Goal: Task Accomplishment & Management: Complete application form

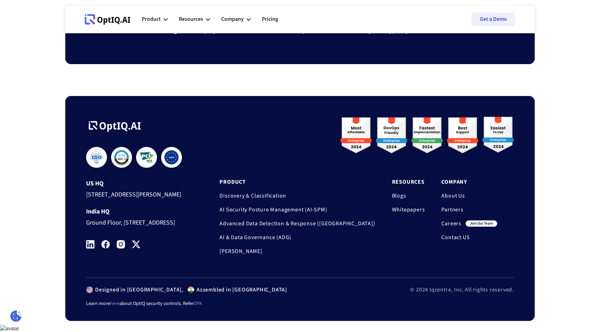
scroll to position [2268, 0]
click at [453, 220] on link "Careers" at bounding box center [451, 223] width 20 height 7
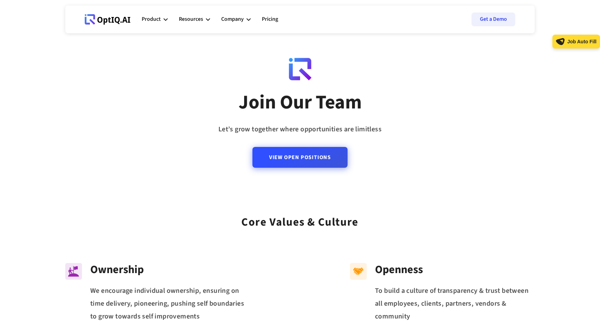
click at [305, 163] on link "View Open Positions" at bounding box center [299, 157] width 95 height 21
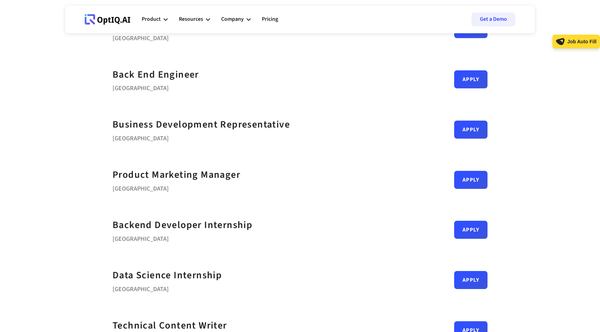
scroll to position [169, 0]
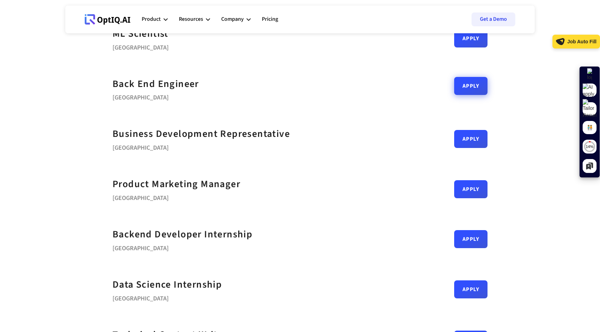
click at [467, 89] on link "Apply" at bounding box center [470, 86] width 33 height 18
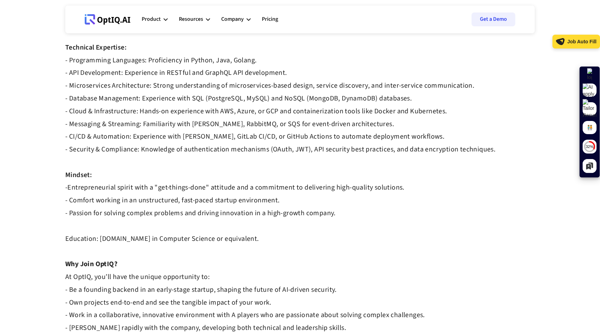
scroll to position [356, 0]
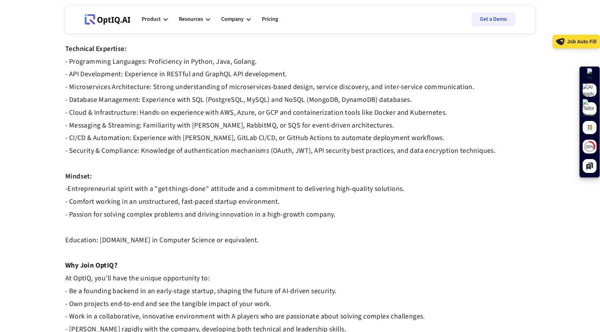
click at [233, 64] on strong "- Programming Languages: Proficiency in Python, Java, Golang. - API Development…" at bounding box center [280, 106] width 430 height 99
click at [235, 77] on strong "- Programming Languages: Proficiency in Python, Java, Golang. - API Development…" at bounding box center [280, 106] width 430 height 99
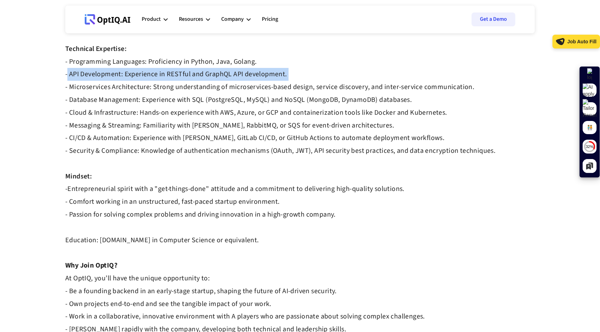
click at [235, 77] on strong "- Programming Languages: Proficiency in Python, Java, Golang. - API Development…" at bounding box center [280, 106] width 430 height 99
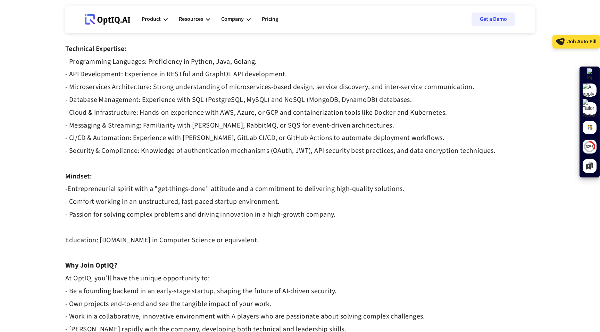
click at [233, 84] on strong "- Programming Languages: Proficiency in Python, Java, Golang. - API Development…" at bounding box center [280, 106] width 430 height 99
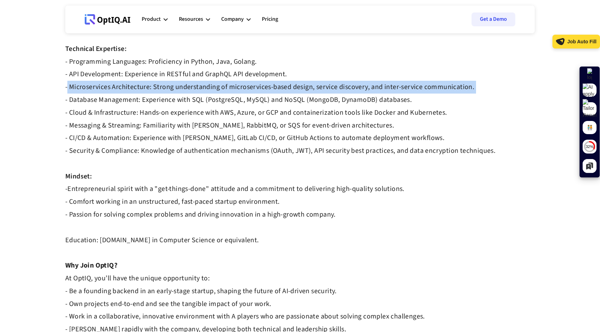
click at [233, 84] on strong "- Programming Languages: Proficiency in Python, Java, Golang. - API Development…" at bounding box center [280, 106] width 430 height 99
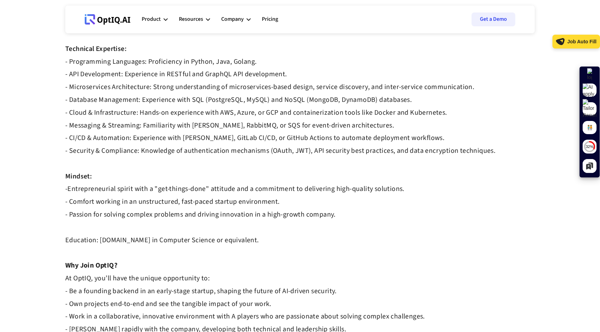
click at [234, 101] on strong "- Programming Languages: Proficiency in Python, Java, Golang. - API Development…" at bounding box center [280, 106] width 430 height 99
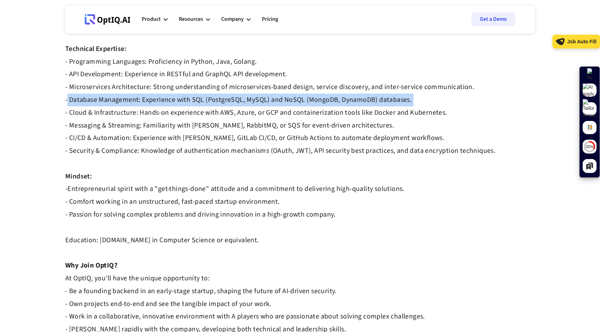
click at [234, 101] on strong "- Programming Languages: Proficiency in Python, Java, Golang. - API Development…" at bounding box center [280, 106] width 430 height 99
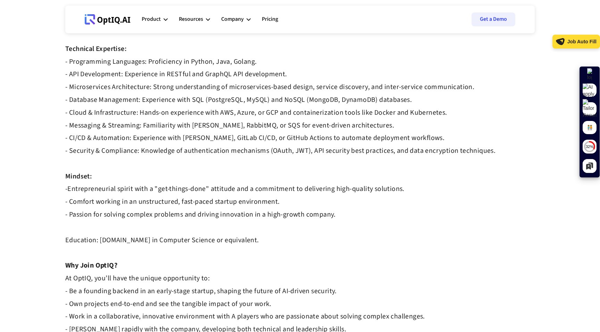
click at [234, 117] on strong "- Programming Languages: Proficiency in Python, Java, Golang. - API Development…" at bounding box center [280, 106] width 430 height 99
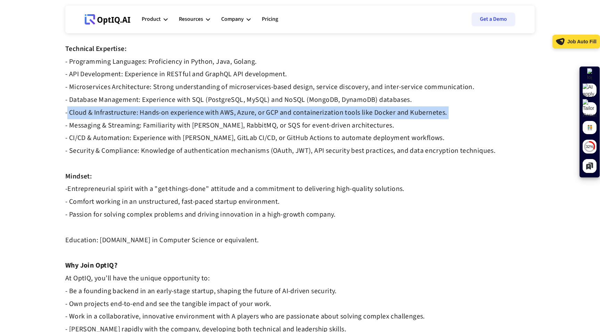
click at [234, 117] on strong "- Programming Languages: Proficiency in Python, Java, Golang. - API Development…" at bounding box center [280, 106] width 430 height 99
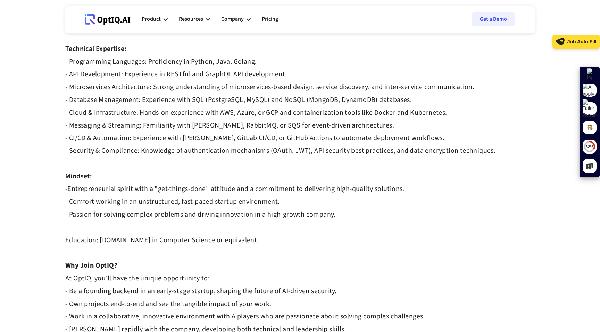
click at [236, 127] on strong "- Programming Languages: Proficiency in Python, Java, Golang. - API Development…" at bounding box center [280, 106] width 430 height 99
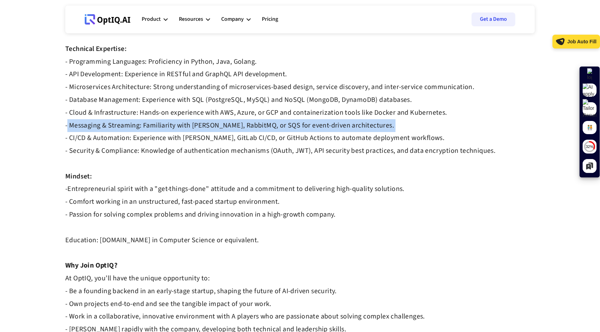
click at [236, 127] on strong "- Programming Languages: Proficiency in Python, Java, Golang. - API Development…" at bounding box center [280, 106] width 430 height 99
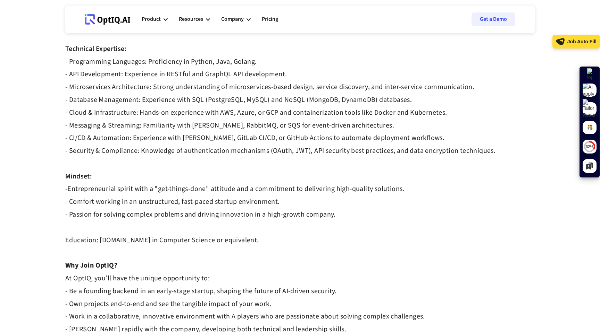
click at [236, 137] on strong "- Programming Languages: Proficiency in Python, Java, Golang. - API Development…" at bounding box center [280, 106] width 430 height 99
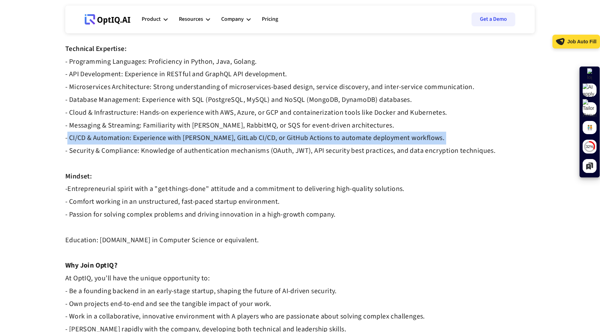
click at [236, 137] on strong "- Programming Languages: Proficiency in Python, Java, Golang. - API Development…" at bounding box center [280, 106] width 430 height 99
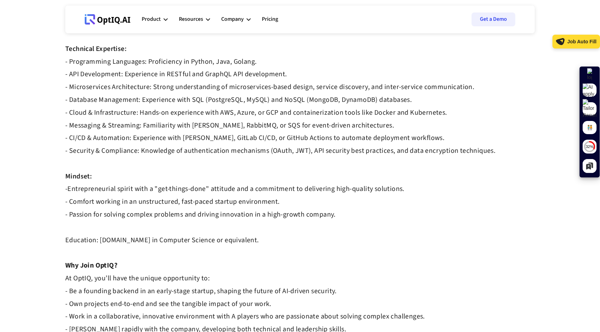
click at [238, 148] on strong "- Programming Languages: Proficiency in Python, Java, Golang. - API Development…" at bounding box center [280, 106] width 430 height 99
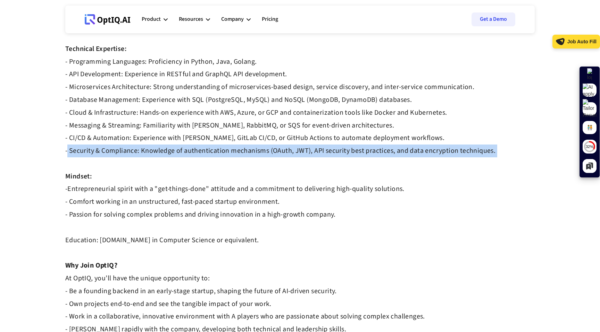
click at [238, 148] on strong "- Programming Languages: Proficiency in Python, Java, Golang. - API Development…" at bounding box center [280, 106] width 430 height 99
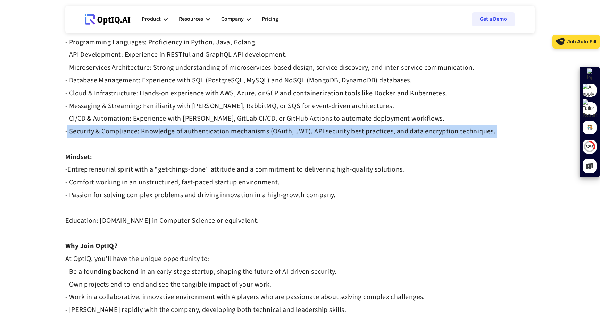
scroll to position [374, 0]
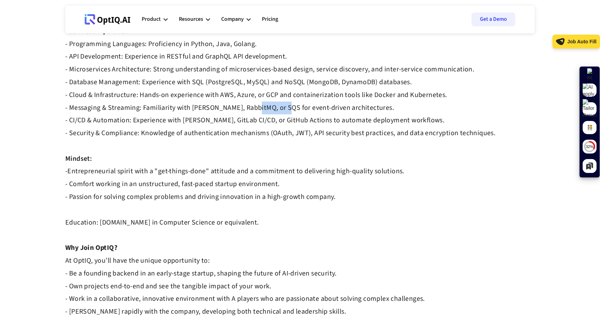
drag, startPoint x: 250, startPoint y: 107, endPoint x: 277, endPoint y: 110, distance: 27.6
click at [277, 110] on strong "- Programming Languages: Proficiency in Python, Java, Golang. - API Development…" at bounding box center [280, 88] width 430 height 99
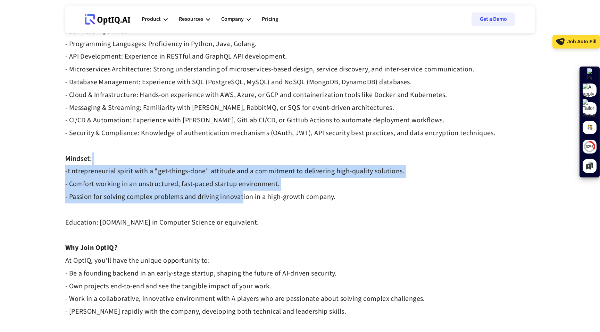
drag, startPoint x: 187, startPoint y: 165, endPoint x: 238, endPoint y: 200, distance: 62.5
click at [239, 200] on div "OptIQ is revolutionizing the data security landscape by building the world's fi…" at bounding box center [299, 88] width 469 height 791
click at [238, 200] on strong "Entrepreneurial spirit with a "get-things-done" attitude and a commitment to de…" at bounding box center [234, 197] width 339 height 61
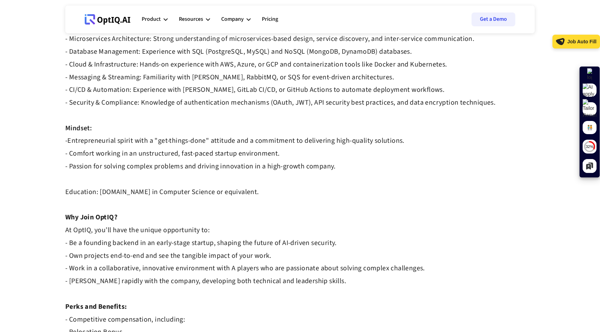
scroll to position [407, 0]
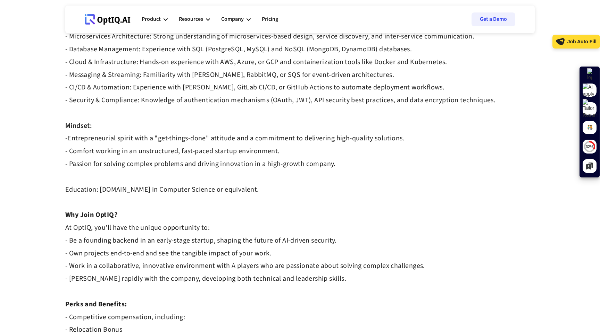
drag, startPoint x: 134, startPoint y: 211, endPoint x: 299, endPoint y: 324, distance: 199.5
click at [299, 324] on div "OptIQ is revolutionizing the data security landscape by building the world's fi…" at bounding box center [299, 55] width 469 height 791
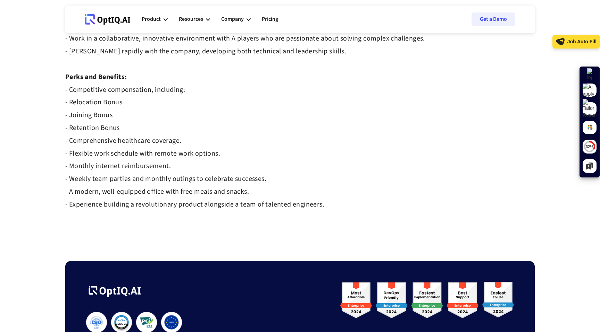
scroll to position [642, 0]
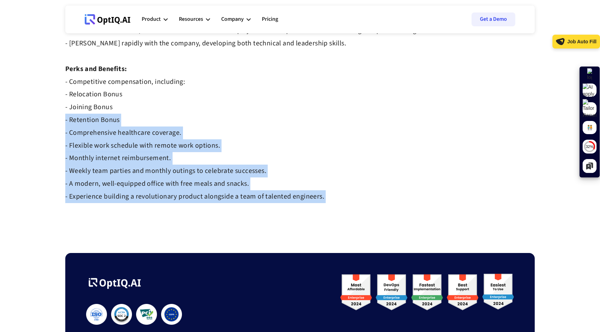
drag, startPoint x: 256, startPoint y: 204, endPoint x: 246, endPoint y: 117, distance: 87.7
drag, startPoint x: 246, startPoint y: 117, endPoint x: 269, endPoint y: 205, distance: 91.1
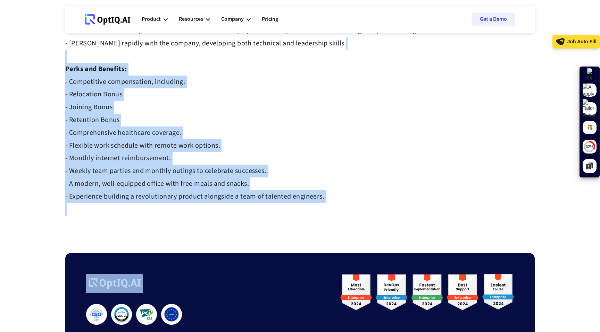
drag, startPoint x: 269, startPoint y: 205, endPoint x: 244, endPoint y: 58, distance: 149.3
drag, startPoint x: 244, startPoint y: 58, endPoint x: 281, endPoint y: 216, distance: 162.1
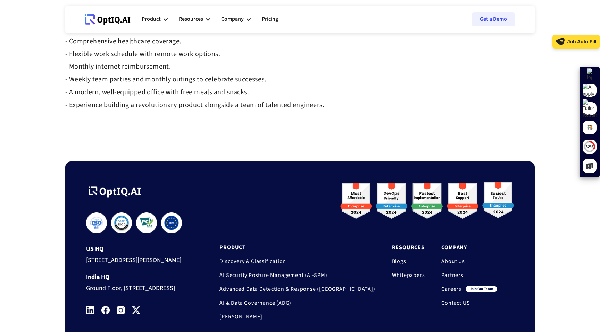
scroll to position [818, 0]
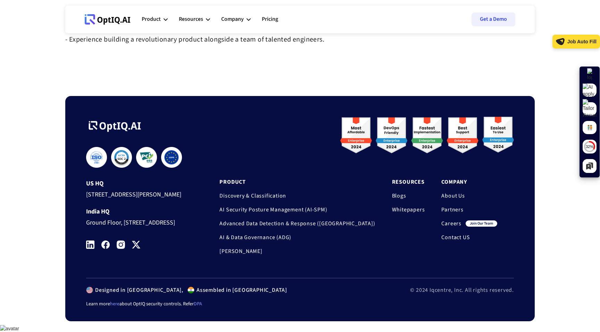
drag, startPoint x: 164, startPoint y: 189, endPoint x: 167, endPoint y: 154, distance: 35.9
click at [167, 168] on div "US HQ 2886, Emerson Street, Palo Alto, CA, 94306 India HQ Ground Floor, Hustle …" at bounding box center [139, 204] width 107 height 73
click at [231, 153] on div "**********" at bounding box center [299, 197] width 427 height 161
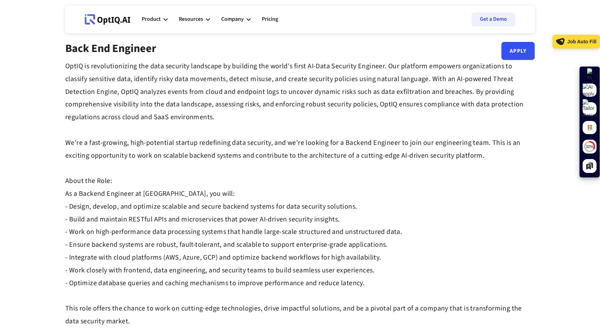
scroll to position [0, 0]
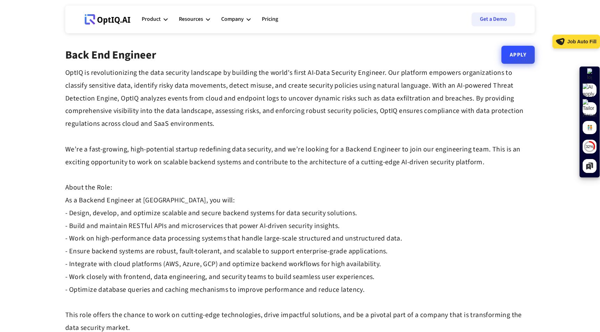
click at [513, 56] on link "Apply" at bounding box center [517, 55] width 33 height 18
